Goal: Task Accomplishment & Management: Complete application form

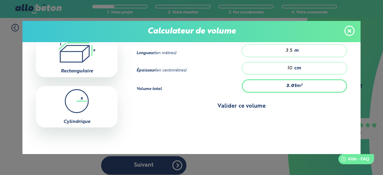
click at [235, 100] on button "Valider ce volume" at bounding box center [242, 106] width 211 height 15
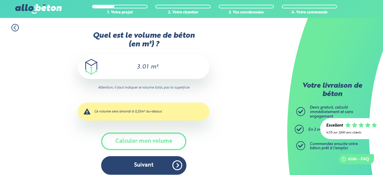
scroll to position [5, 0]
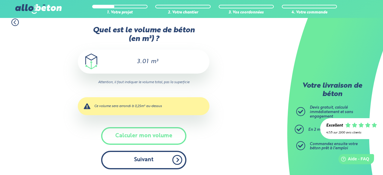
click at [149, 161] on button "Suivant" at bounding box center [143, 160] width 85 height 18
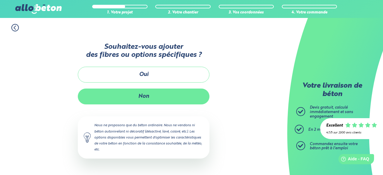
click at [146, 97] on button "Non" at bounding box center [144, 97] width 132 height 16
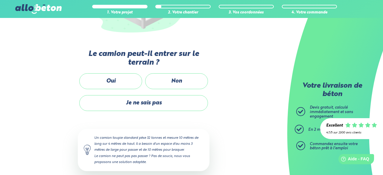
scroll to position [143, 0]
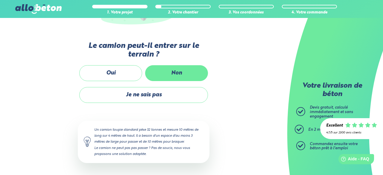
click at [179, 68] on label "Non" at bounding box center [176, 73] width 63 height 16
click at [0, 0] on input "Non" at bounding box center [0, 0] width 0 height 0
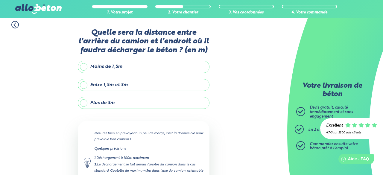
scroll to position [7, 0]
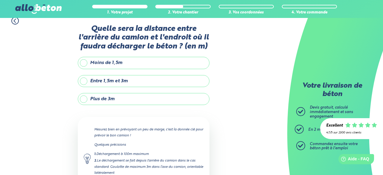
click at [143, 100] on label "Plus de 3m" at bounding box center [144, 99] width 132 height 12
click at [0, 0] on input "Plus de 3m" at bounding box center [0, 0] width 0 height 0
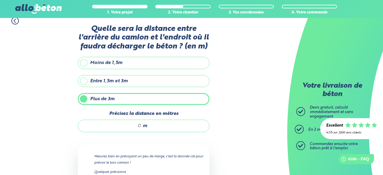
scroll to position [28, 0]
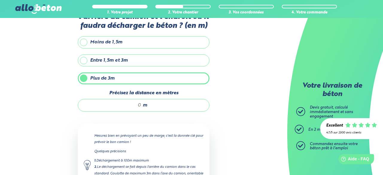
click at [133, 104] on input "Précisez la distance en mètres" at bounding box center [112, 105] width 57 height 6
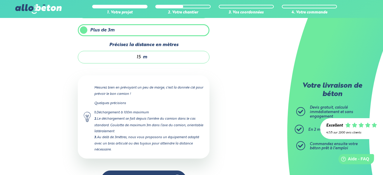
scroll to position [84, 0]
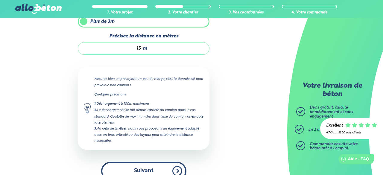
type input "15"
click at [141, 169] on button "Suivant" at bounding box center [143, 171] width 85 height 18
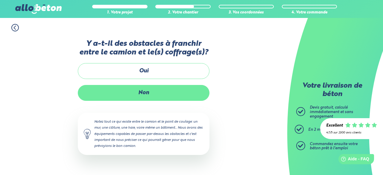
click at [142, 90] on label "Non" at bounding box center [144, 93] width 132 height 16
click at [0, 0] on input "Non" at bounding box center [0, 0] width 0 height 0
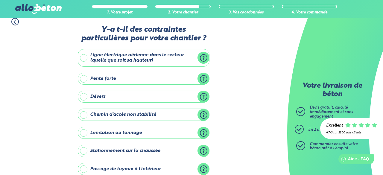
scroll to position [7, 0]
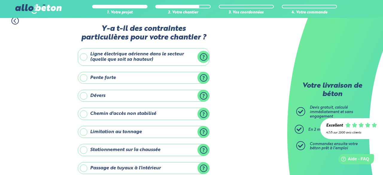
click at [161, 58] on label "Ligne électrique aérienne dans le secteur (quelle que soit sa hauteur)" at bounding box center [144, 57] width 132 height 18
click at [0, 0] on input "Ligne électrique aérienne dans le secteur (quelle que soit sa hauteur)" at bounding box center [0, 0] width 0 height 0
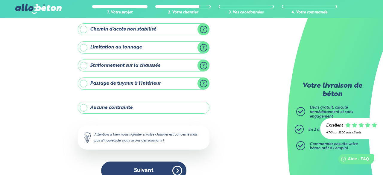
scroll to position [144, 0]
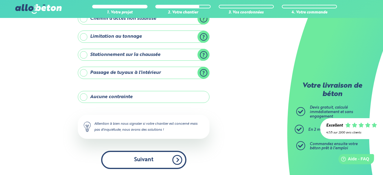
click at [149, 157] on button "Suivant" at bounding box center [143, 160] width 85 height 18
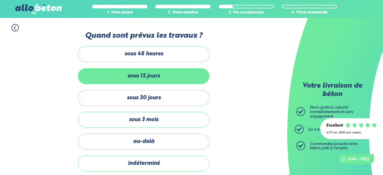
click at [151, 72] on label "sous 15 jours" at bounding box center [144, 76] width 132 height 16
click at [0, 0] on input "sous 15 jours" at bounding box center [0, 0] width 0 height 0
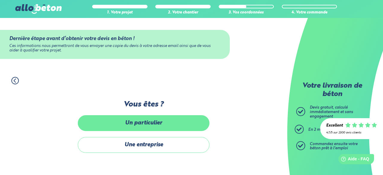
click at [159, 123] on label "Un particulier" at bounding box center [144, 123] width 132 height 16
click at [0, 0] on input "Un particulier" at bounding box center [0, 0] width 0 height 0
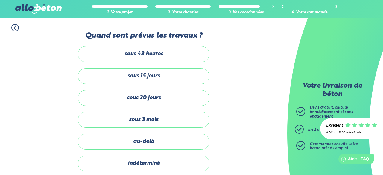
scroll to position [144, 0]
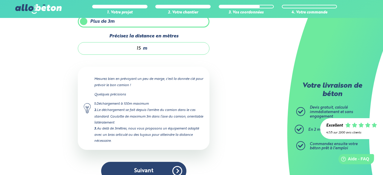
scroll to position [143, 0]
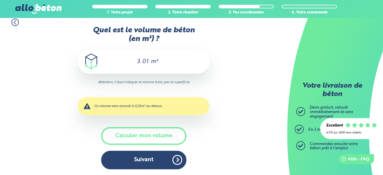
scroll to position [67, 0]
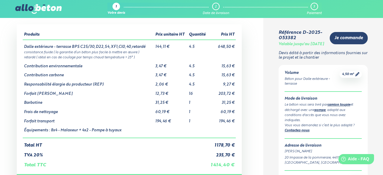
scroll to position [32, 0]
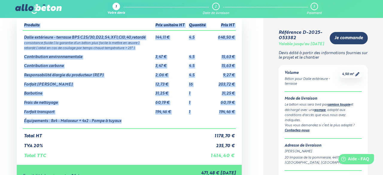
drag, startPoint x: 20, startPoint y: 119, endPoint x: 68, endPoint y: 122, distance: 47.7
click at [69, 124] on div "Produits Prix unitaire HT Quantité Prix HT Dalle extérieure - terrasse BPS C25/…" at bounding box center [129, 90] width 225 height 150
click at [68, 122] on td "Équipements : 8x4 - Malaxeur + 4x2 - Pompe à tuyaux" at bounding box center [88, 121] width 131 height 14
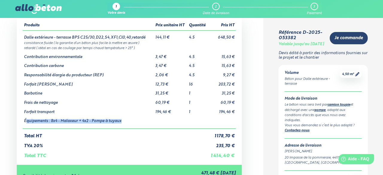
drag, startPoint x: 25, startPoint y: 121, endPoint x: 104, endPoint y: 127, distance: 79.0
click at [104, 128] on td "Équipements : 8x4 - Malaxeur + 4x2 - Pompe à tuyaux" at bounding box center [88, 121] width 131 height 14
click at [80, 121] on td "Équipements : 8x4 - Malaxeur + 4x2 - Pompe à tuyaux" at bounding box center [88, 121] width 131 height 14
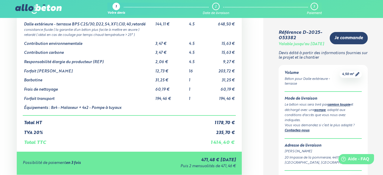
scroll to position [55, 0]
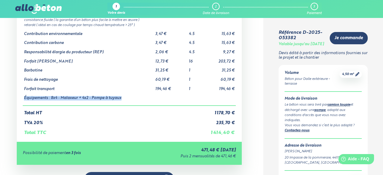
copy td "Équipements : 8x4 - Malaxeur + 4x2 - Pompe à tuyaux"
drag, startPoint x: 23, startPoint y: 98, endPoint x: 119, endPoint y: 100, distance: 96.4
click at [120, 100] on td "Équipements : 8x4 - Malaxeur + 4x2 - Pompe à tuyaux" at bounding box center [88, 98] width 131 height 14
